Goal: Navigation & Orientation: Go to known website

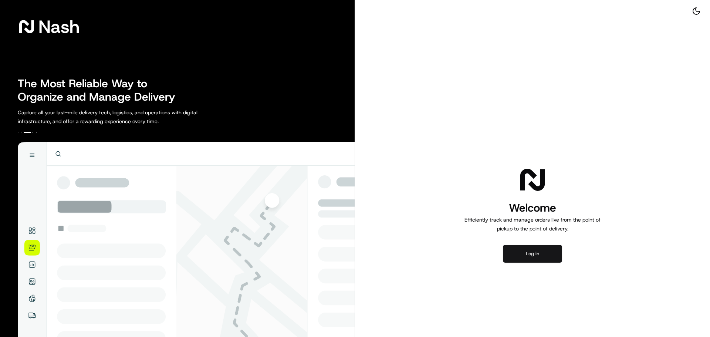
click at [529, 261] on button "Log in" at bounding box center [532, 254] width 59 height 18
